Goal: Task Accomplishment & Management: Use online tool/utility

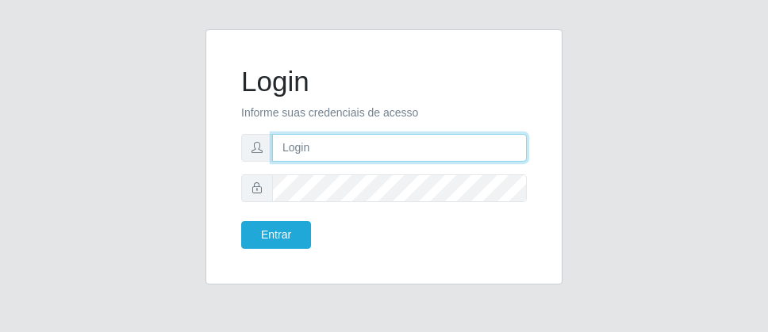
drag, startPoint x: 0, startPoint y: 0, endPoint x: 401, endPoint y: 155, distance: 429.7
click at [401, 155] on input "text" at bounding box center [399, 148] width 255 height 28
type input "[PERSON_NAME]"
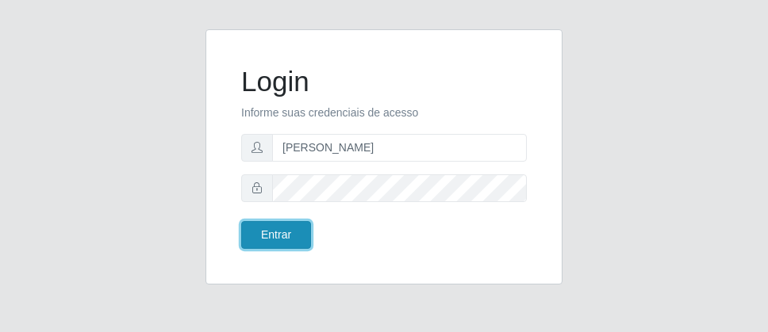
click at [291, 232] on button "Entrar" at bounding box center [276, 235] width 70 height 28
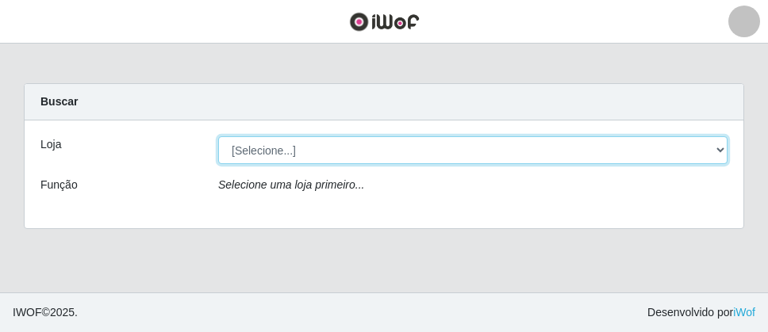
click at [723, 151] on select "[Selecione...] Divino Fogão - [GEOGRAPHIC_DATA]" at bounding box center [472, 150] width 509 height 28
click at [713, 149] on select "[Selecione...] Divino Fogão - [GEOGRAPHIC_DATA]" at bounding box center [472, 150] width 509 height 28
select select "499"
click at [218, 136] on select "[Selecione...] Divino Fogão - [GEOGRAPHIC_DATA]" at bounding box center [472, 150] width 509 height 28
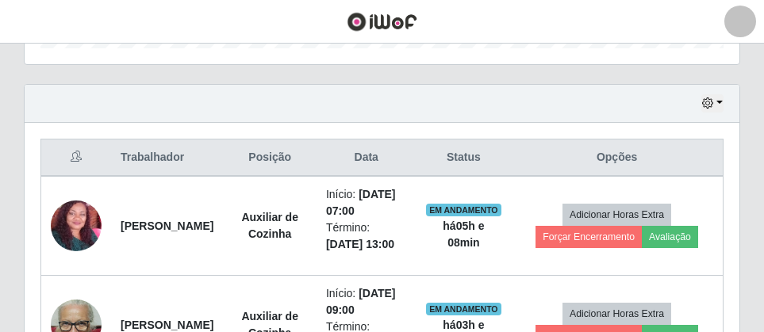
scroll to position [360, 0]
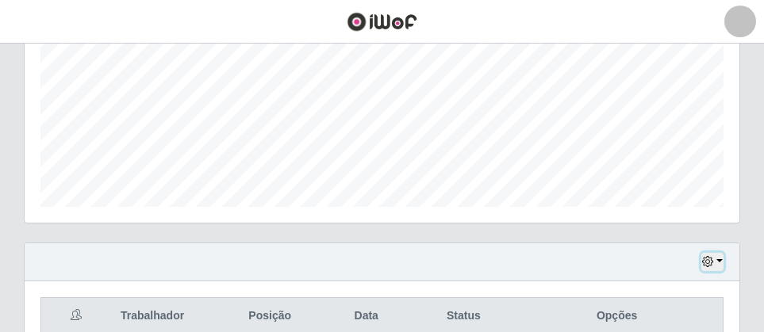
click at [716, 259] on button "button" at bounding box center [712, 262] width 22 height 18
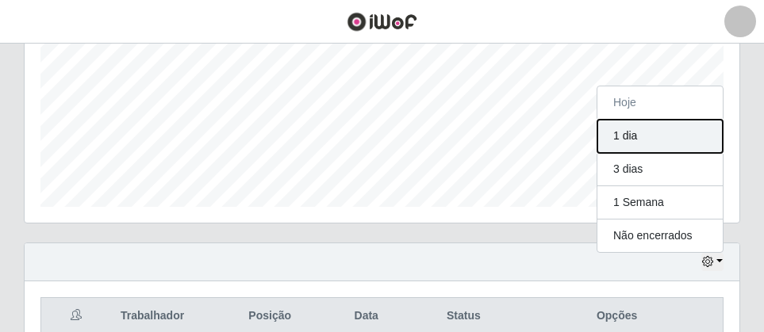
click at [651, 136] on button "1 dia" at bounding box center [659, 136] width 125 height 33
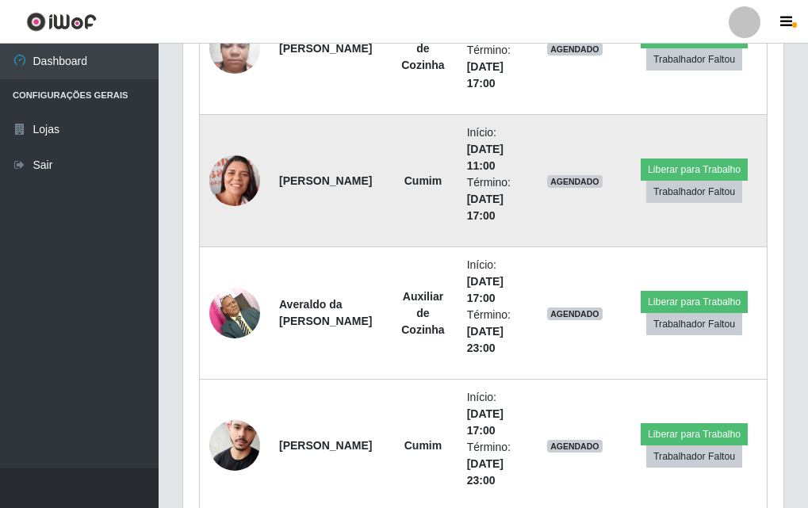
scroll to position [1296, 0]
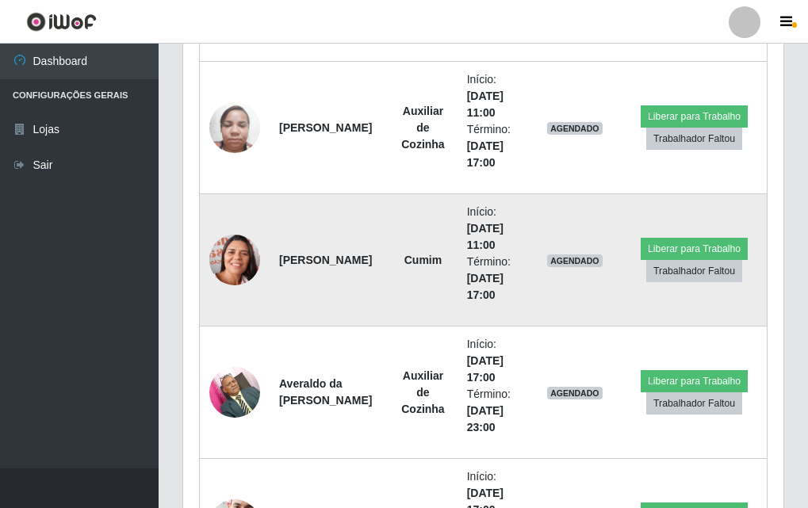
click at [248, 263] on img at bounding box center [234, 260] width 51 height 64
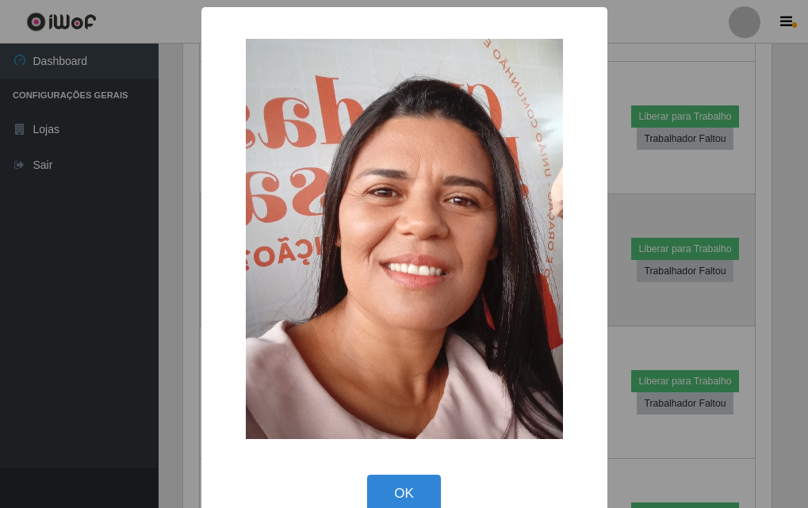
scroll to position [329, 593]
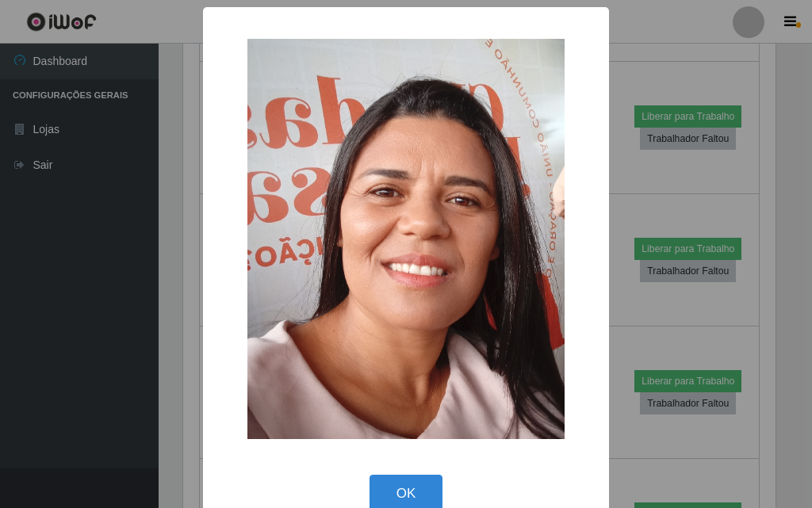
click at [175, 332] on div "× OK Cancel" at bounding box center [406, 254] width 812 height 508
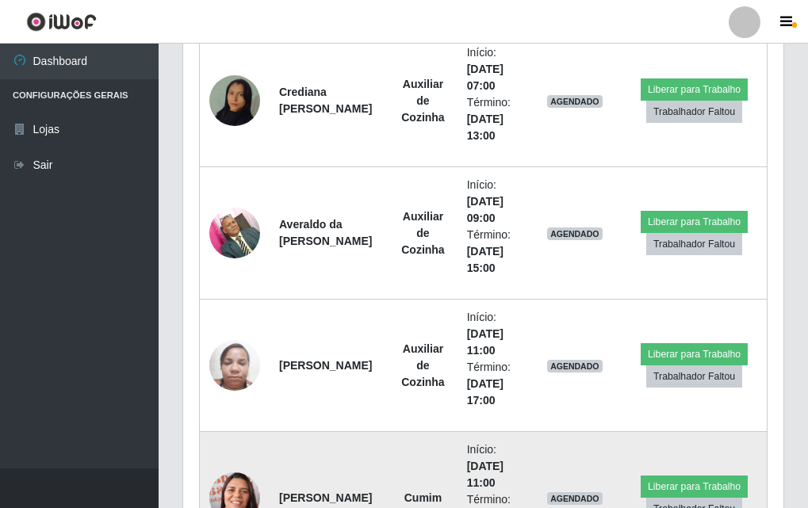
scroll to position [1375, 0]
